Goal: Information Seeking & Learning: Learn about a topic

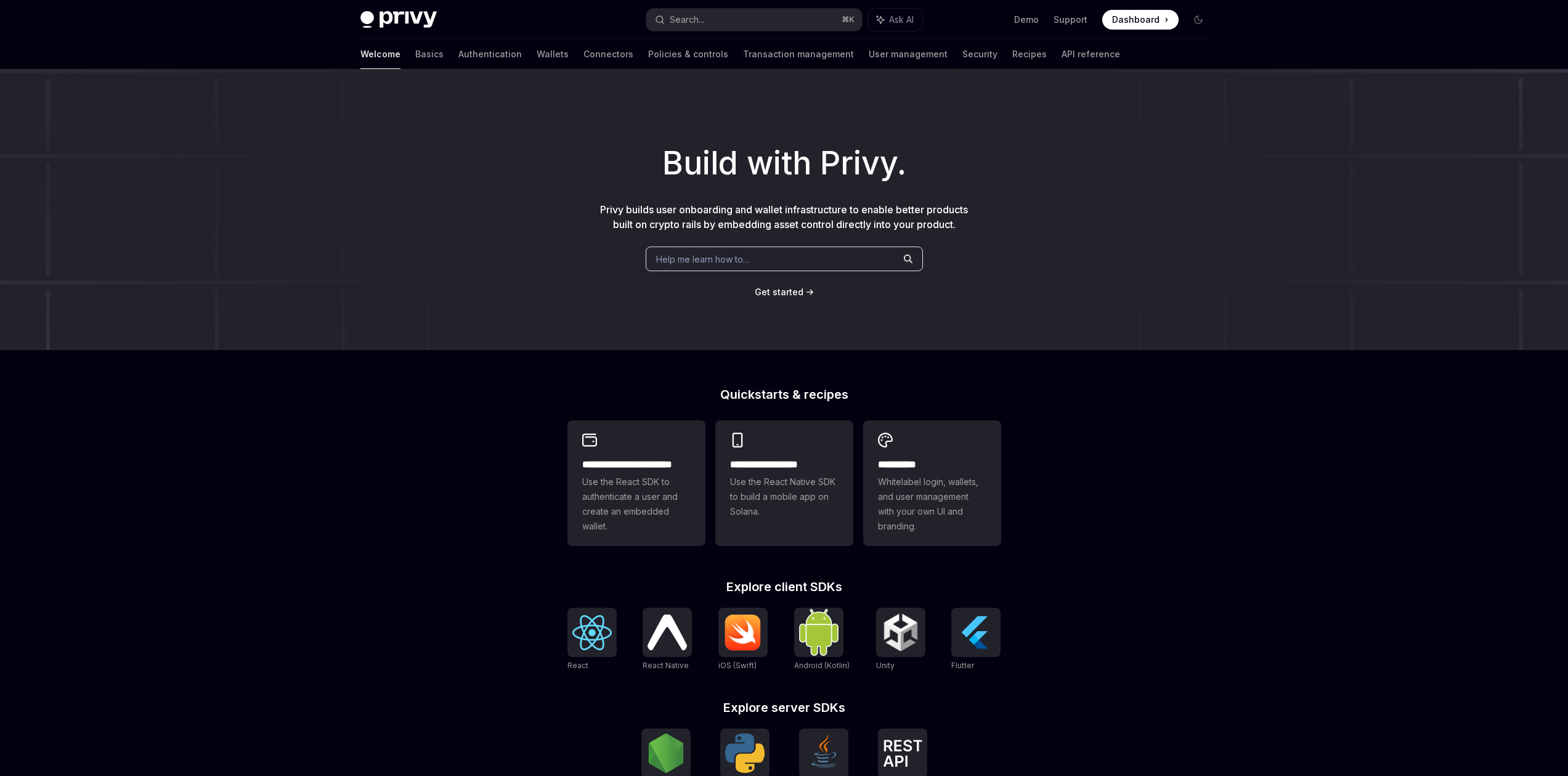
click at [202, 266] on div "Build with Privy. Privy builds user onboarding and wallet infrastructure to ena…" at bounding box center [784, 209] width 1568 height 281
click at [458, 55] on link "Authentication" at bounding box center [489, 54] width 63 height 30
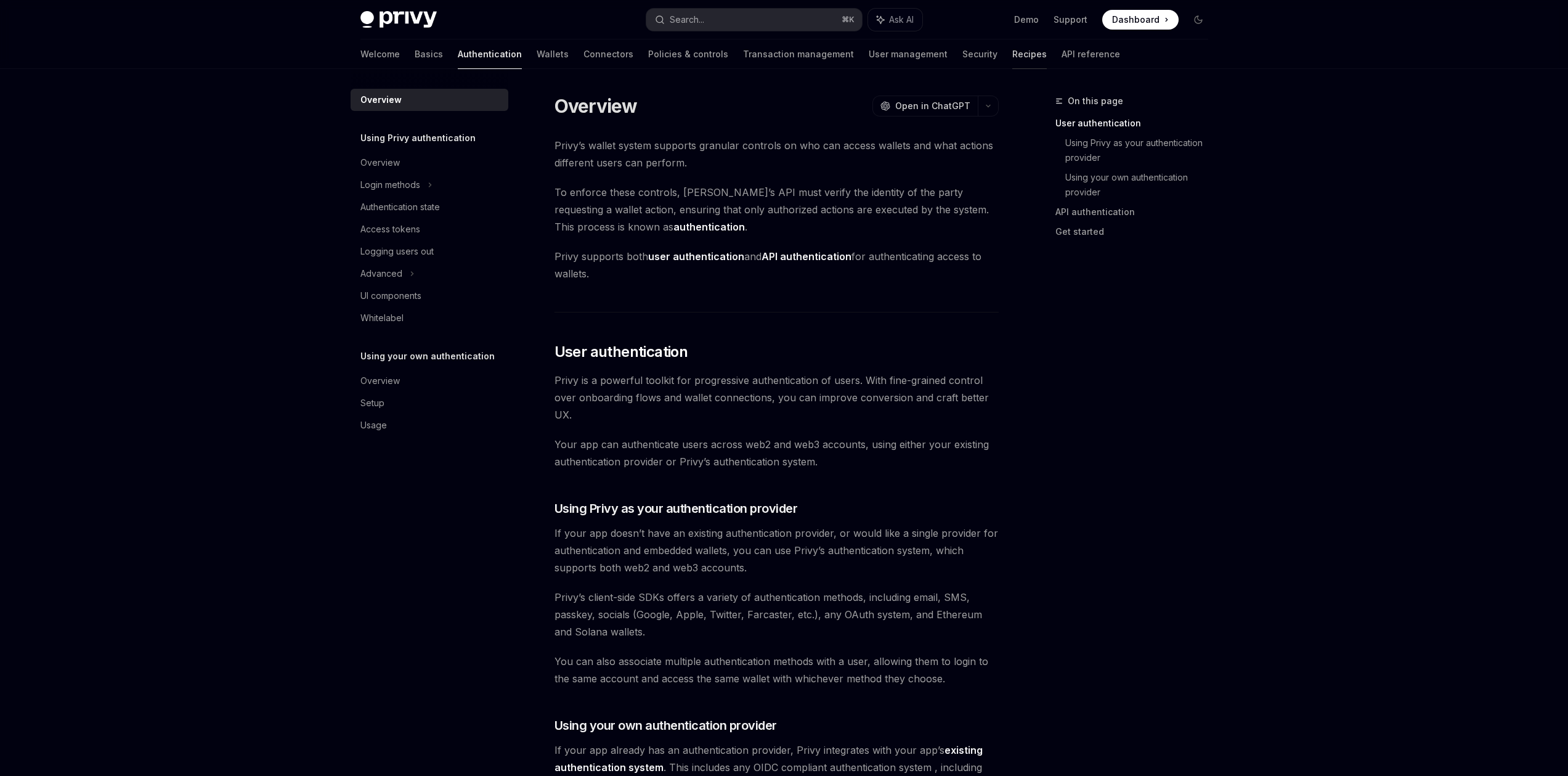
click at [1012, 58] on link "Recipes" at bounding box center [1030, 54] width 34 height 30
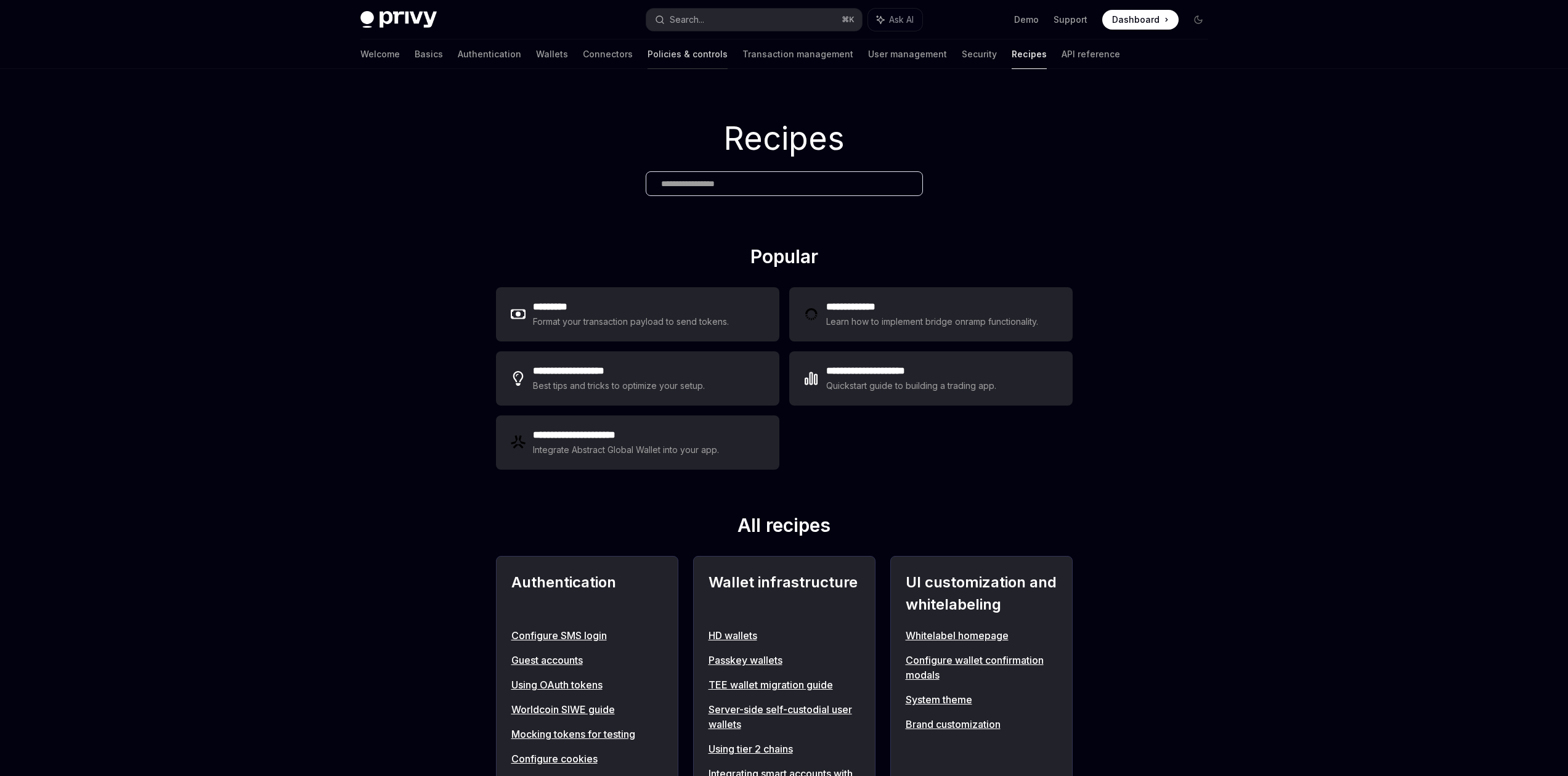
click at [648, 58] on link "Policies & controls" at bounding box center [688, 54] width 80 height 30
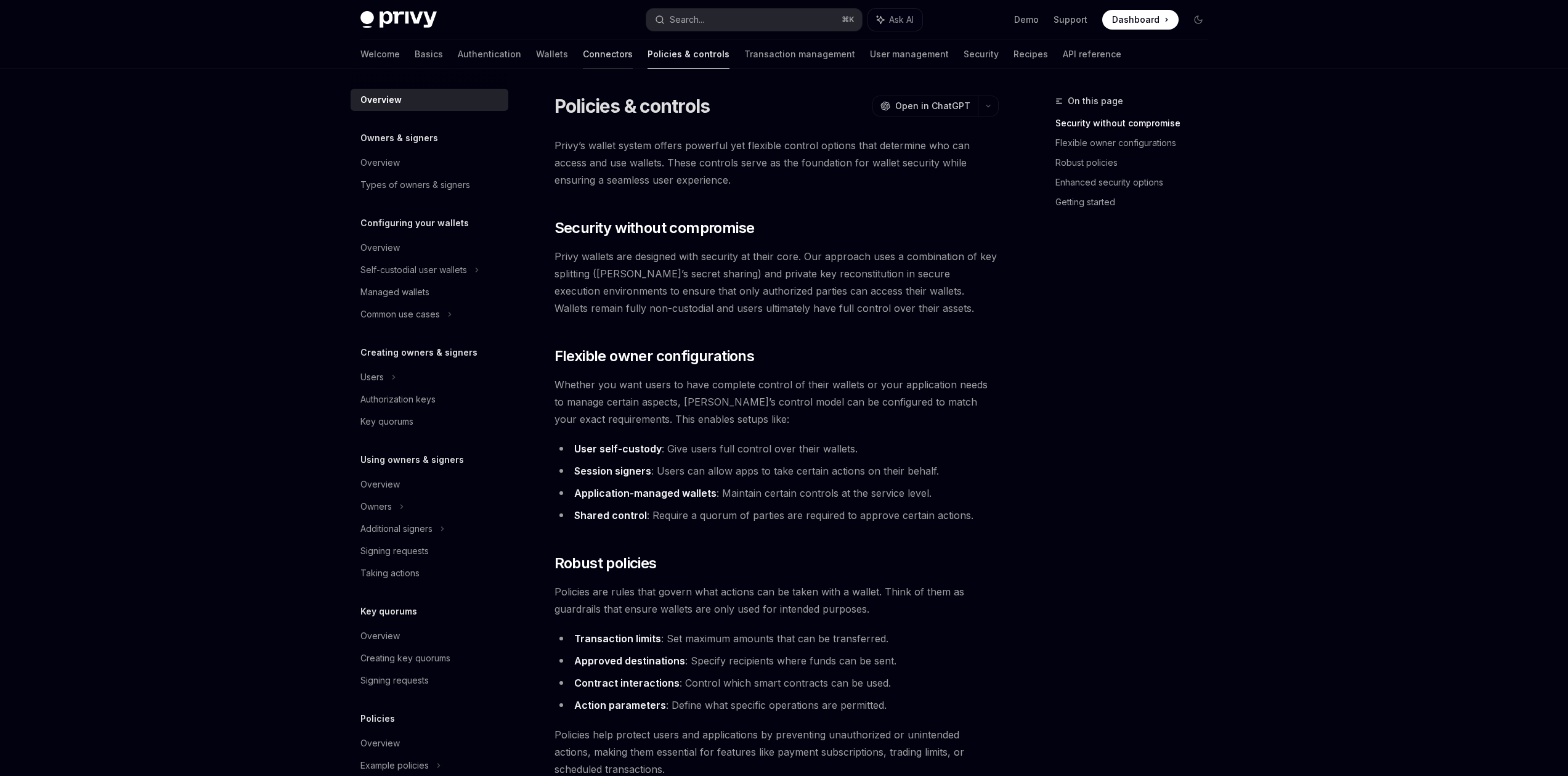
click at [582, 53] on link "Connectors" at bounding box center [607, 54] width 50 height 30
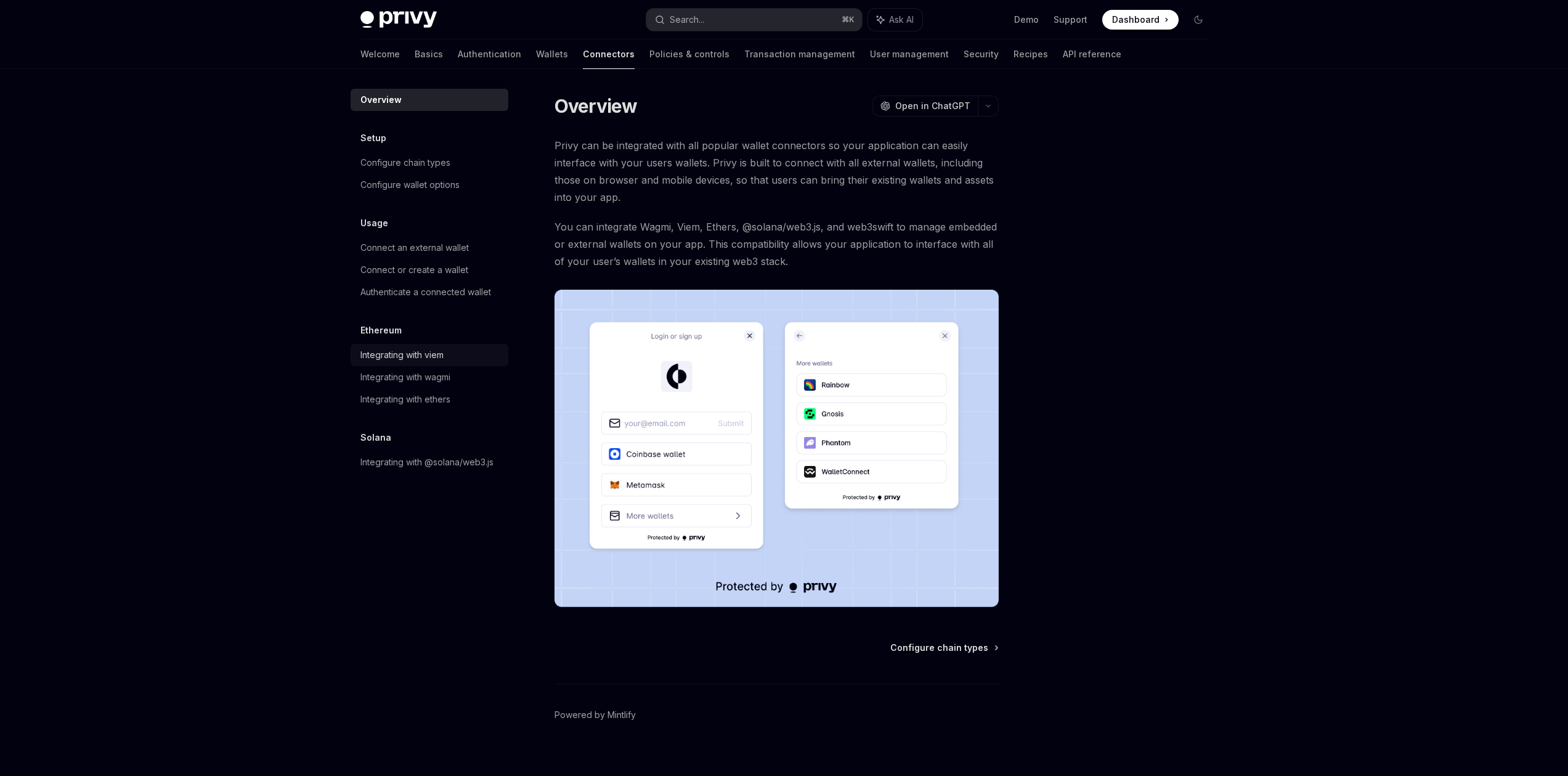
click at [376, 347] on link "Integrating with viem" at bounding box center [429, 354] width 158 height 22
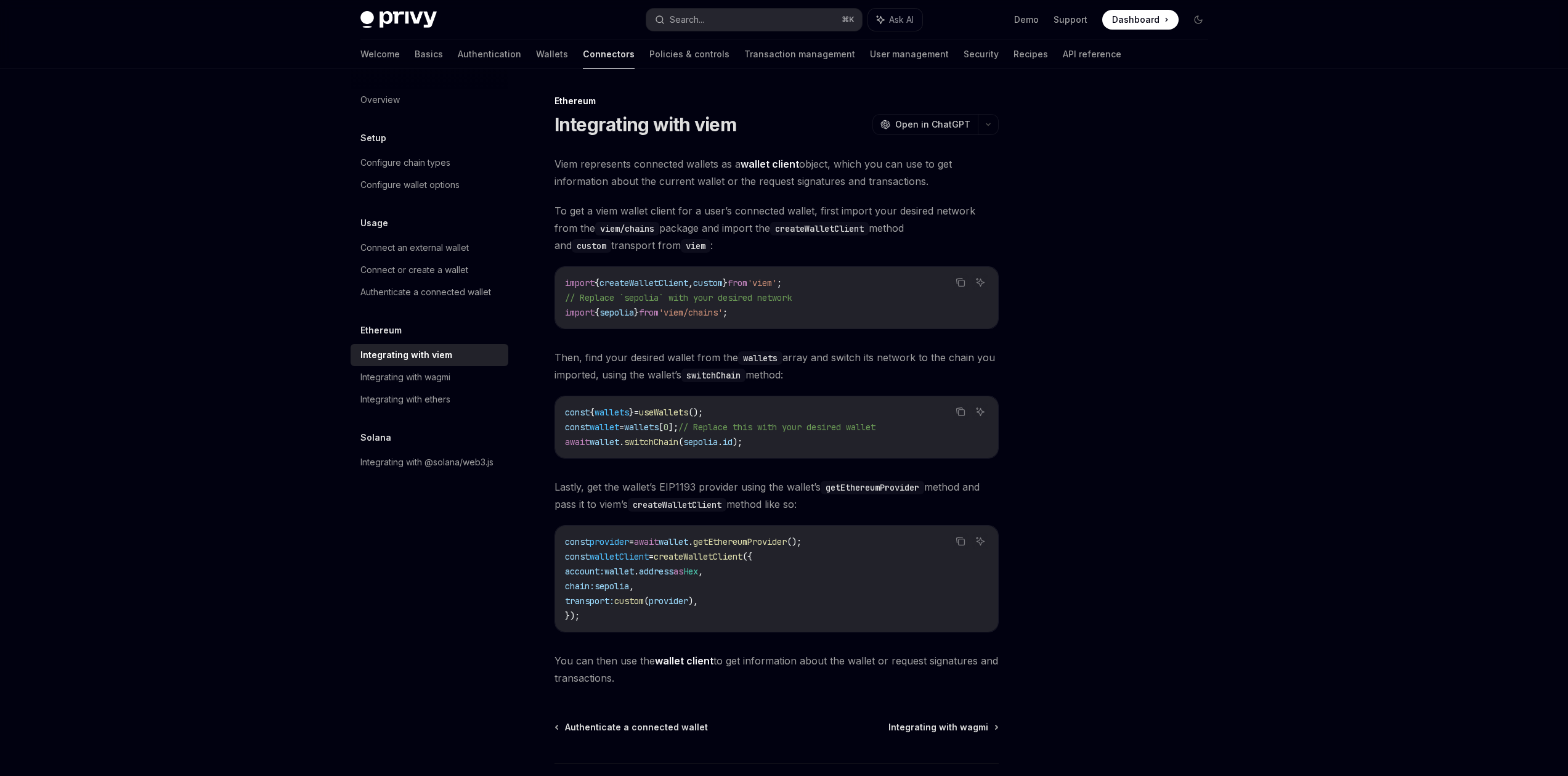
drag, startPoint x: 197, startPoint y: 324, endPoint x: 225, endPoint y: 308, distance: 32.2
click at [197, 324] on div "Privy Docs home page Search... ⌘ K Ask AI Demo Support Dashboard Dashboard Sear…" at bounding box center [784, 434] width 1568 height 869
click at [535, 49] on link "Wallets" at bounding box center [551, 54] width 32 height 30
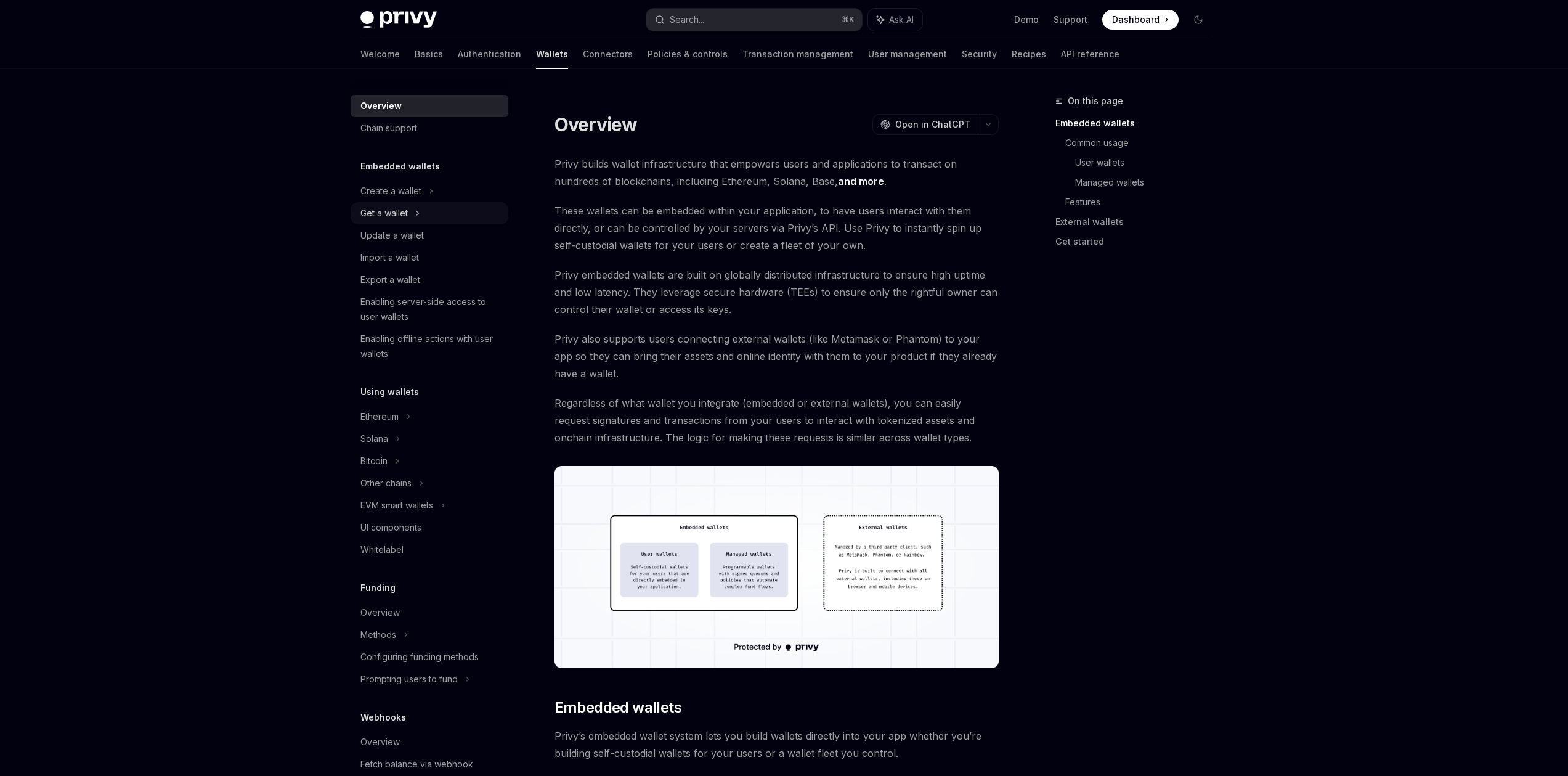
click at [398, 213] on div "Get a wallet" at bounding box center [384, 213] width 48 height 14
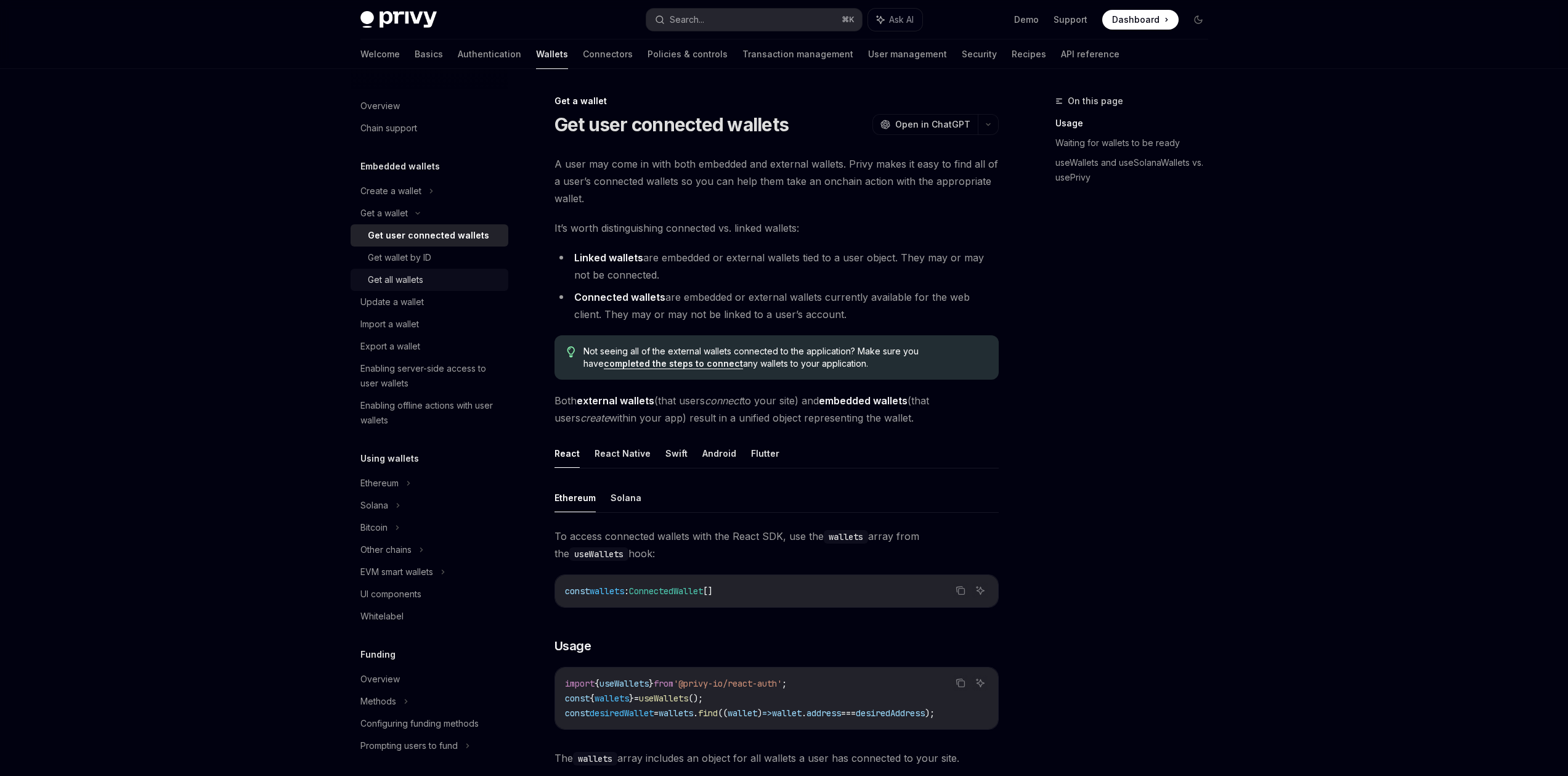
click at [423, 268] on link "Get all wallets" at bounding box center [429, 279] width 158 height 22
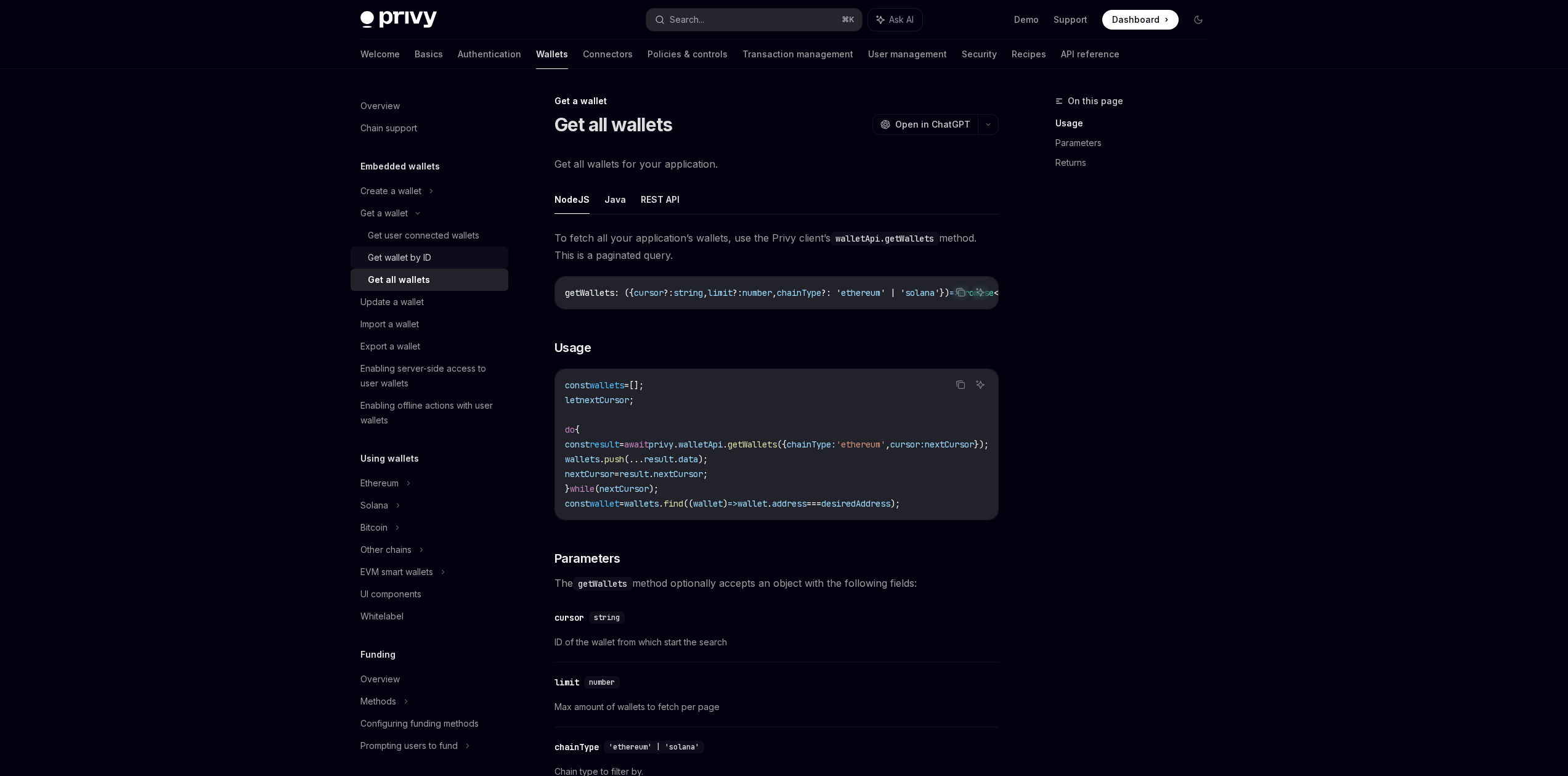
click at [423, 262] on div "Get wallet by ID" at bounding box center [399, 257] width 63 height 14
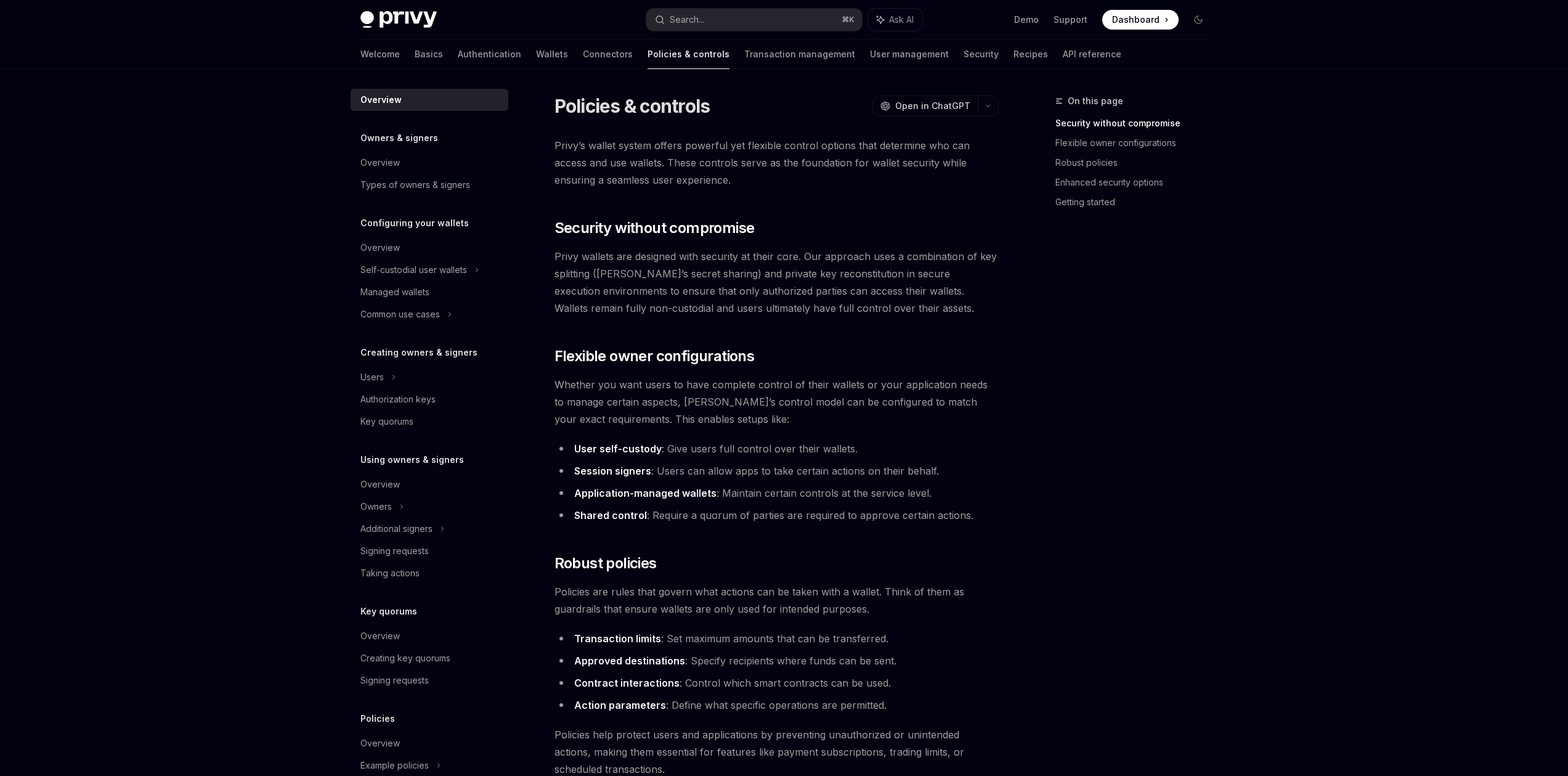
click at [375, 31] on div "Privy Docs home page Search... ⌘ K Ask AI Demo Support Dashboard Dashboard Sear…" at bounding box center [784, 19] width 848 height 39
click at [378, 22] on img at bounding box center [398, 20] width 77 height 17
type textarea "*"
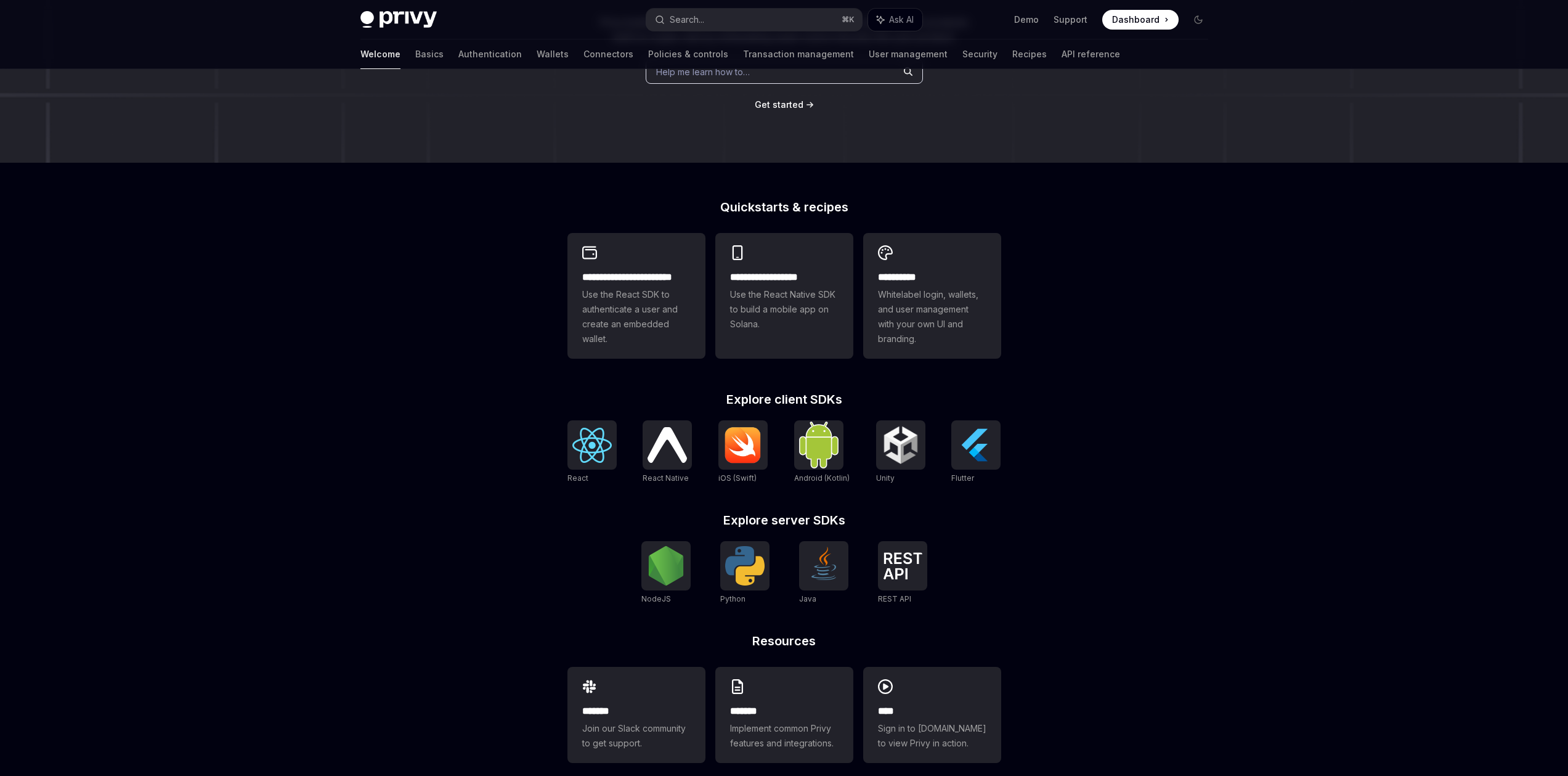
scroll to position [204, 0]
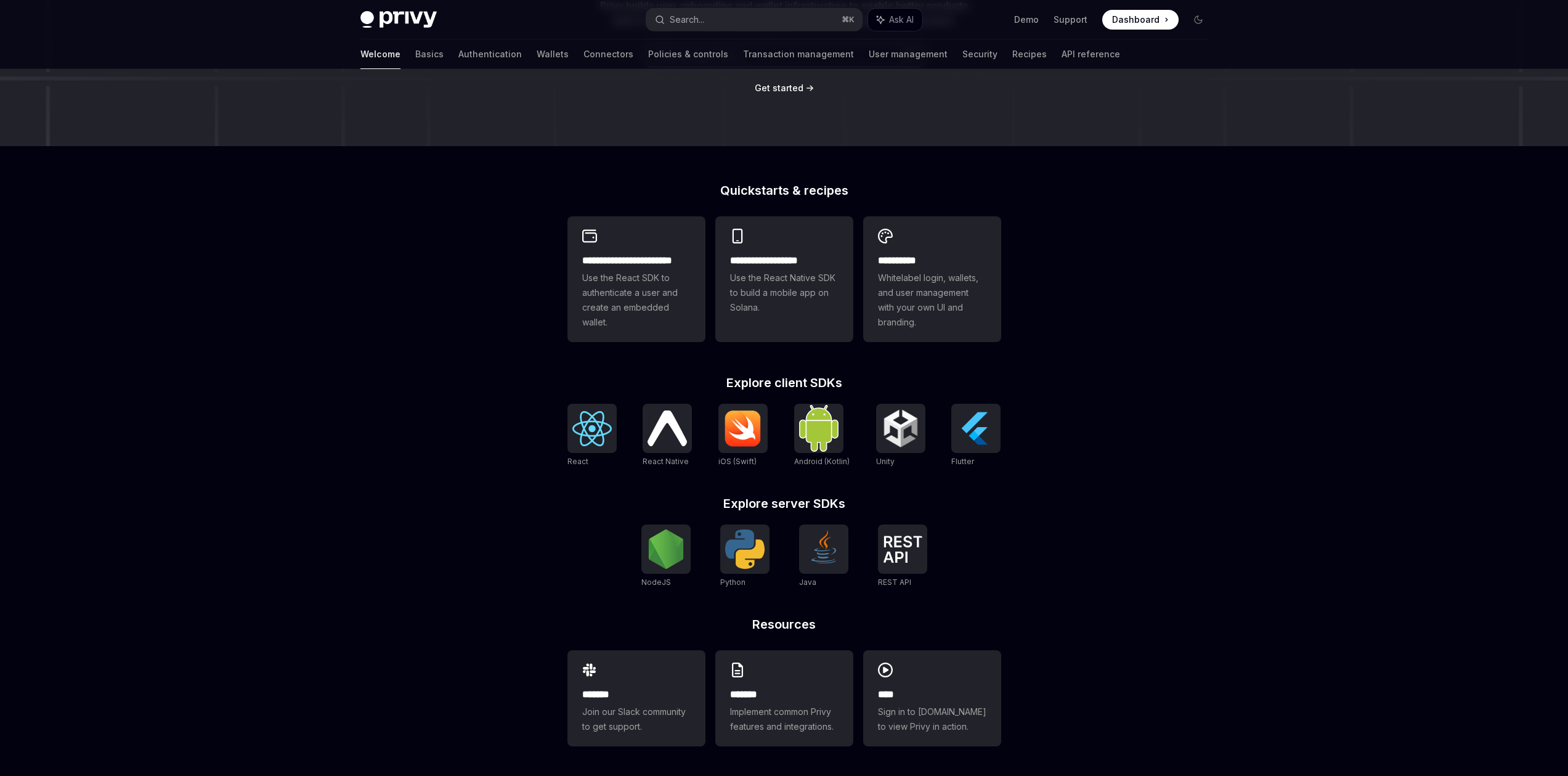
click at [326, 319] on div "**********" at bounding box center [784, 320] width 1568 height 910
click at [1009, 512] on div "**********" at bounding box center [784, 479] width 473 height 591
click at [1011, 512] on div "**********" at bounding box center [784, 479] width 473 height 591
click at [1076, 514] on div "**********" at bounding box center [784, 320] width 1568 height 910
click at [950, 539] on div "NodeJS Python Java REST API REST API" at bounding box center [784, 556] width 434 height 64
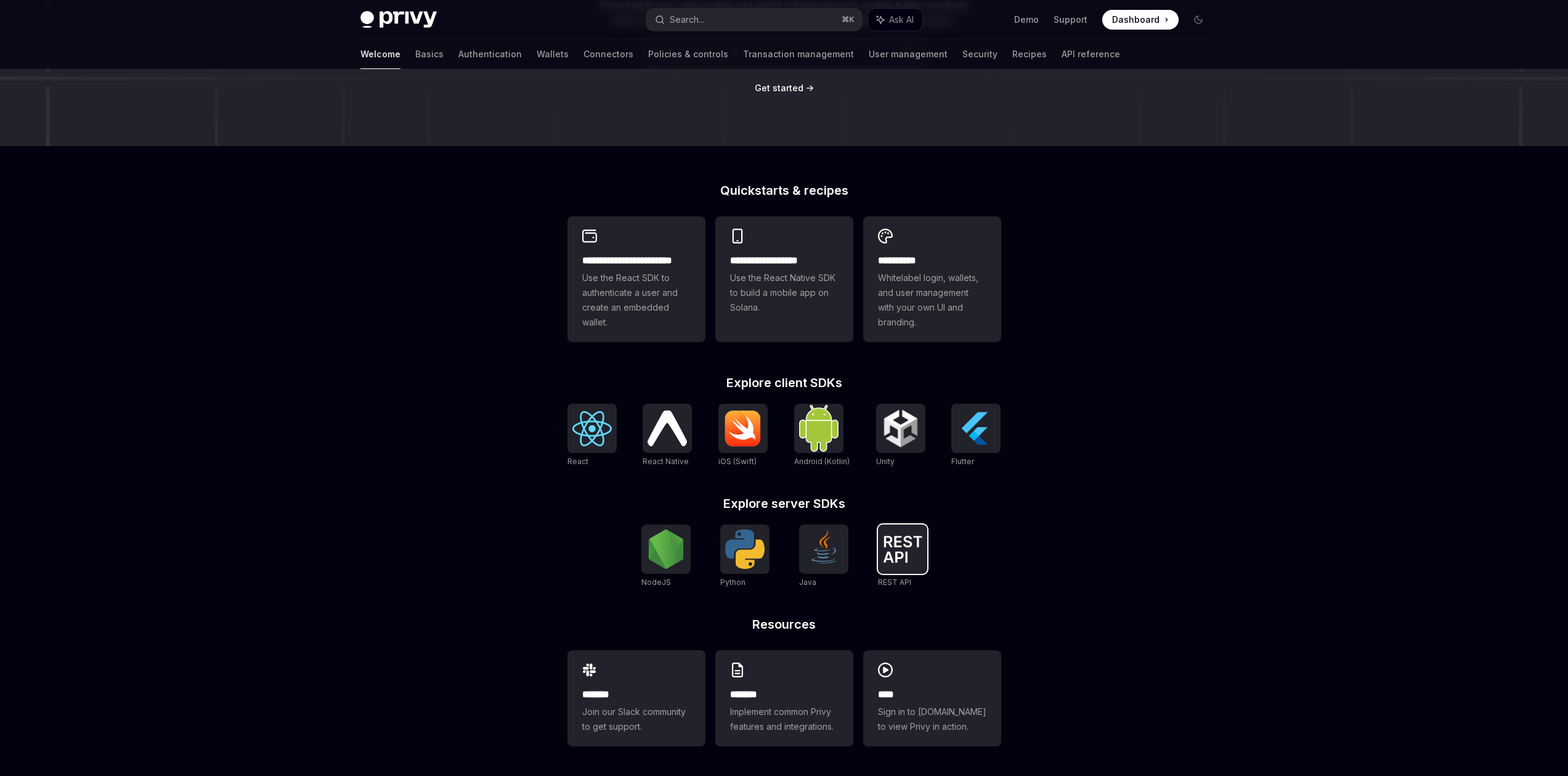
click at [890, 558] on img at bounding box center [902, 549] width 39 height 27
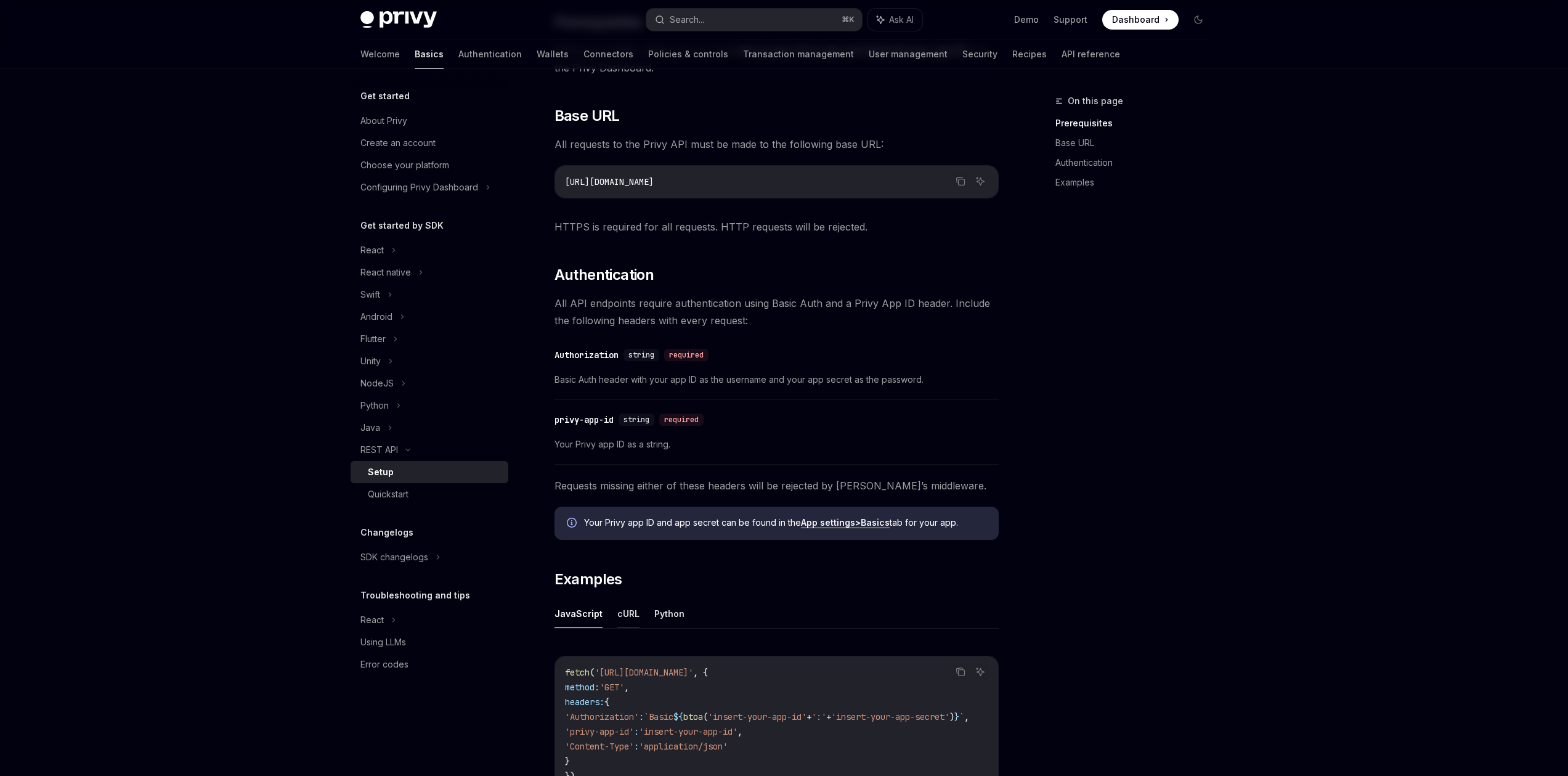
scroll to position [397, 0]
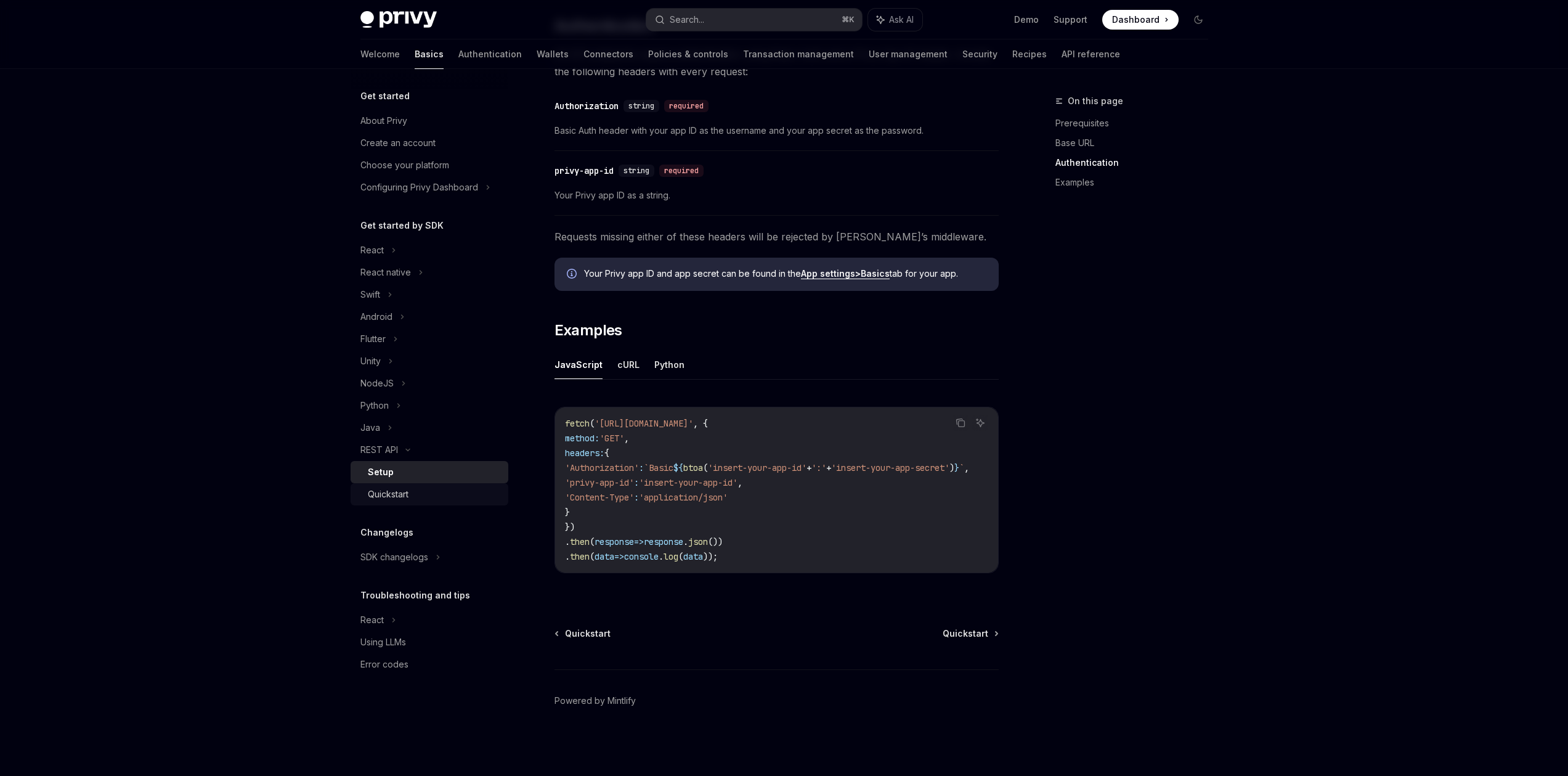
click at [415, 491] on div "Quickstart" at bounding box center [434, 493] width 133 height 14
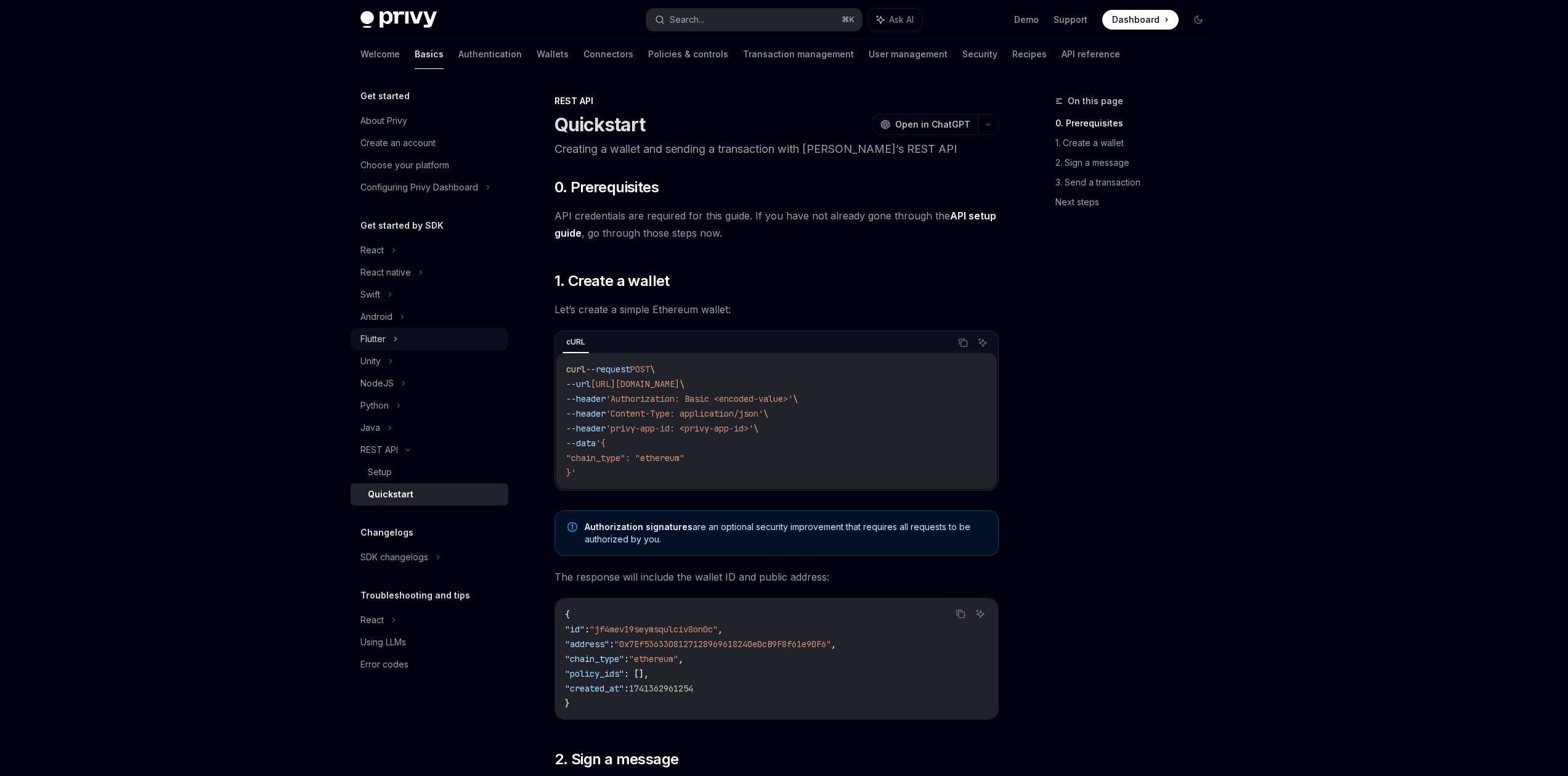
click at [400, 346] on div "Flutter" at bounding box center [429, 338] width 158 height 22
type textarea "*"
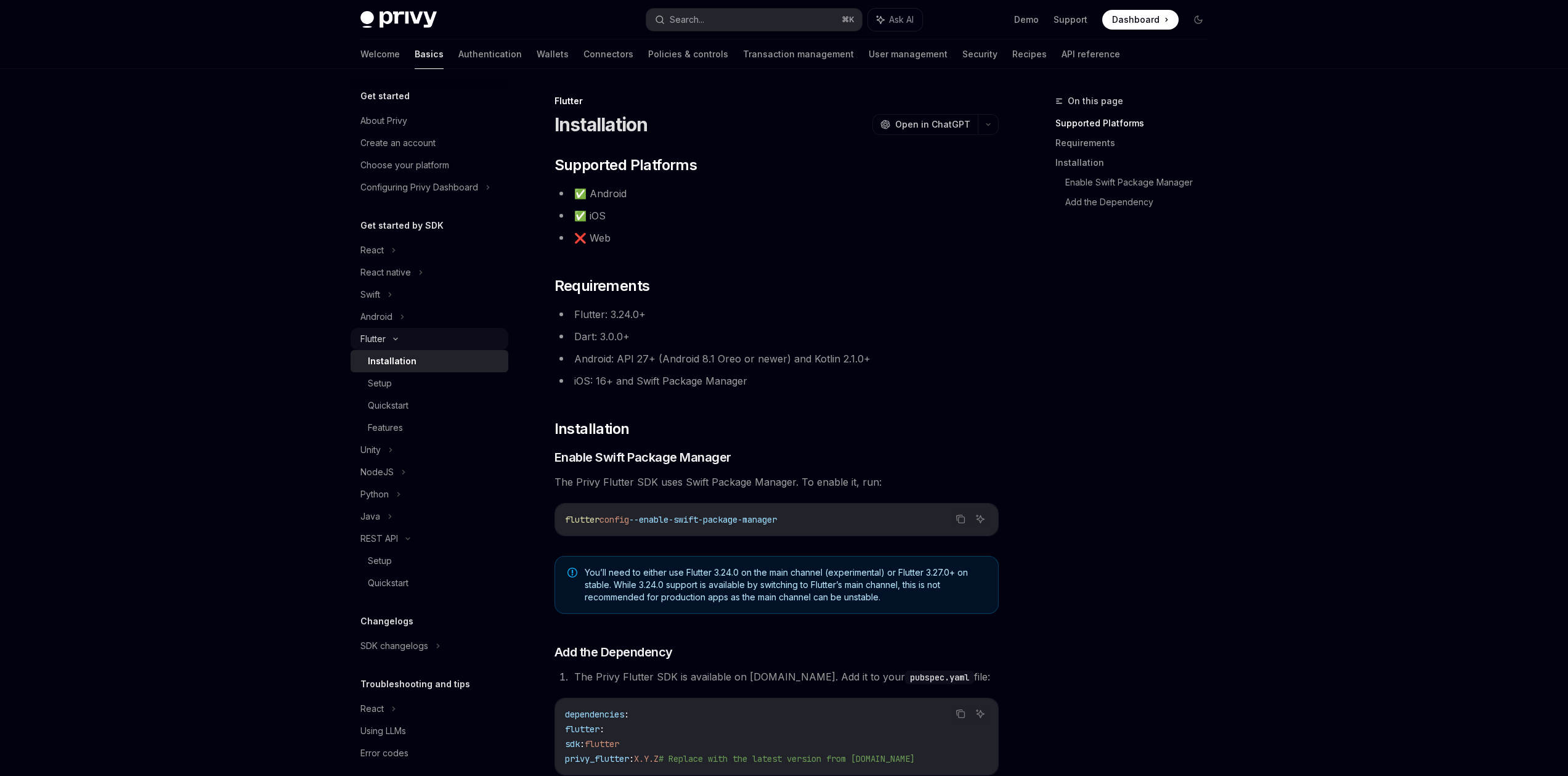
click at [400, 346] on div "Flutter" at bounding box center [429, 338] width 158 height 22
